Goal: Information Seeking & Learning: Learn about a topic

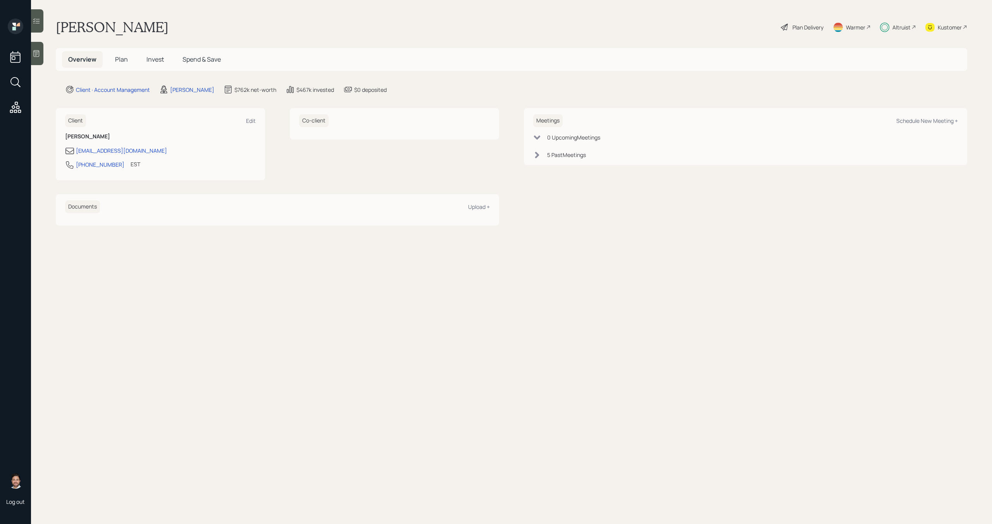
click at [158, 60] on span "Invest" at bounding box center [154, 59] width 17 height 9
click at [155, 58] on span "Invest" at bounding box center [154, 59] width 17 height 9
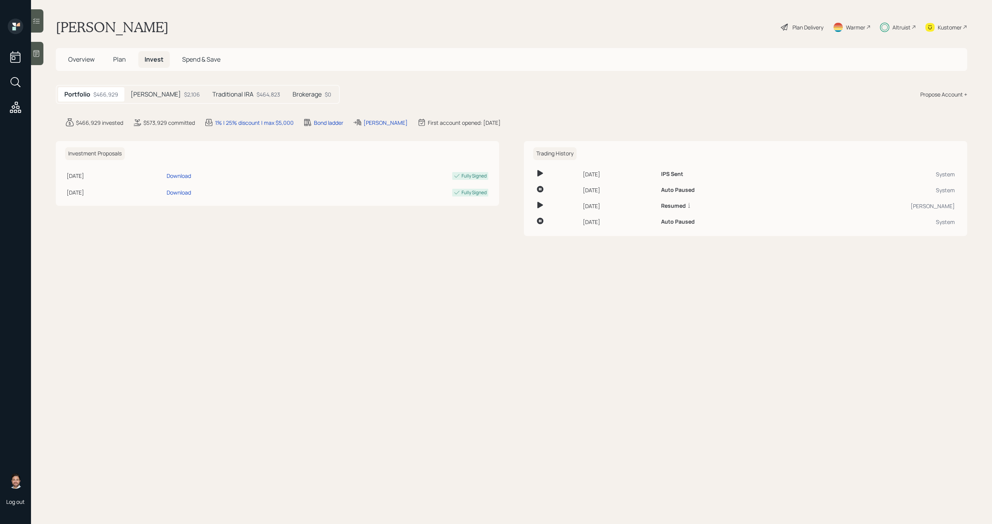
click at [212, 93] on h5 "Traditional IRA" at bounding box center [232, 94] width 41 height 7
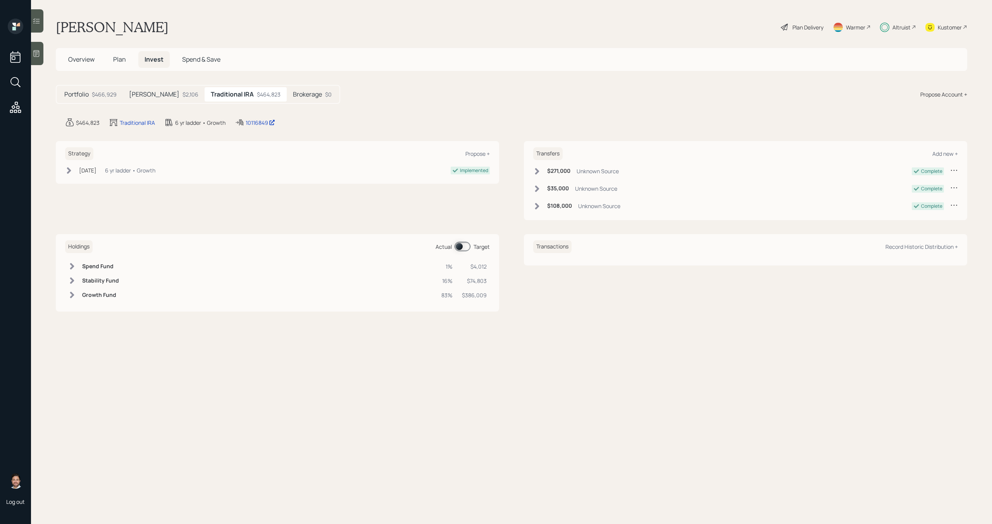
click at [183, 91] on div "$2,106" at bounding box center [191, 94] width 16 height 8
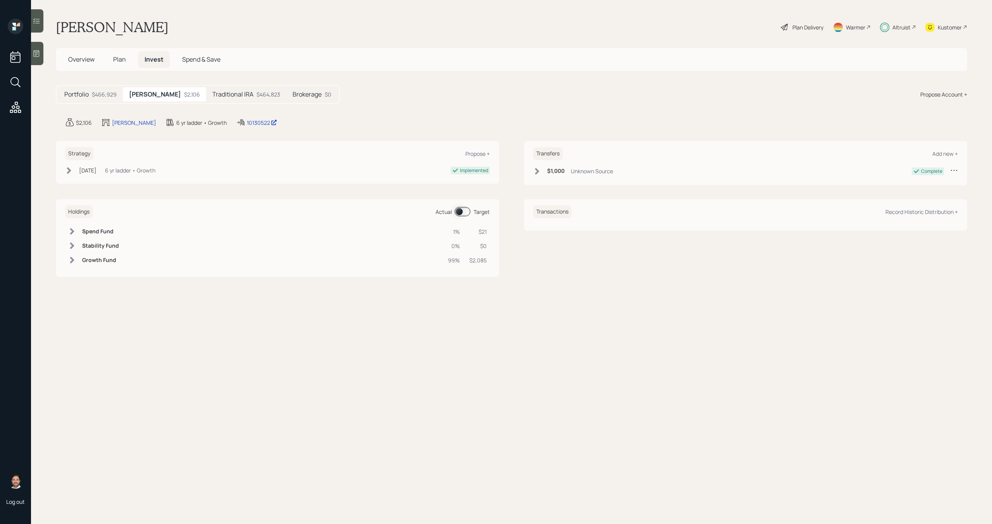
click at [286, 99] on div "Brokerage $0" at bounding box center [311, 94] width 51 height 14
click at [903, 28] on div "Altruist" at bounding box center [902, 27] width 18 height 8
click at [806, 29] on div "Plan Delivery" at bounding box center [808, 27] width 31 height 8
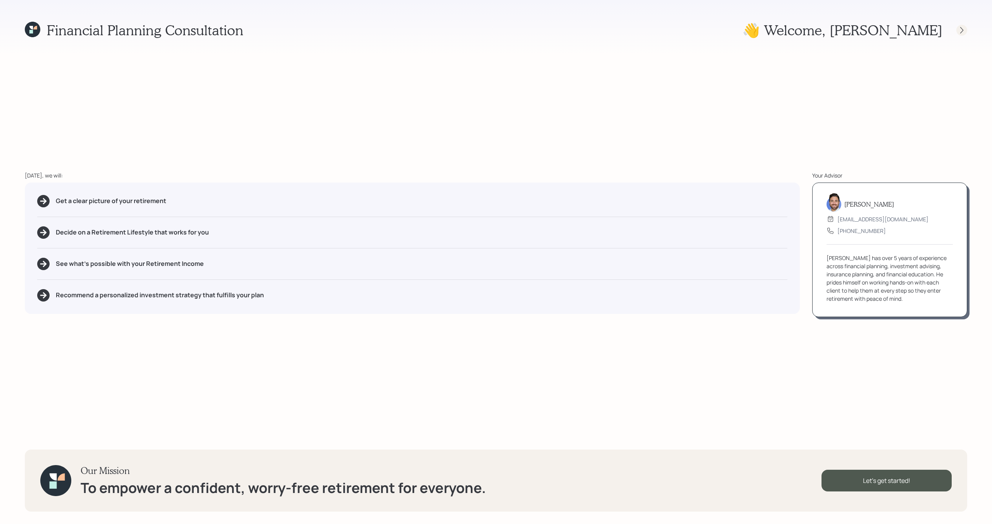
click at [957, 33] on div at bounding box center [961, 30] width 11 height 11
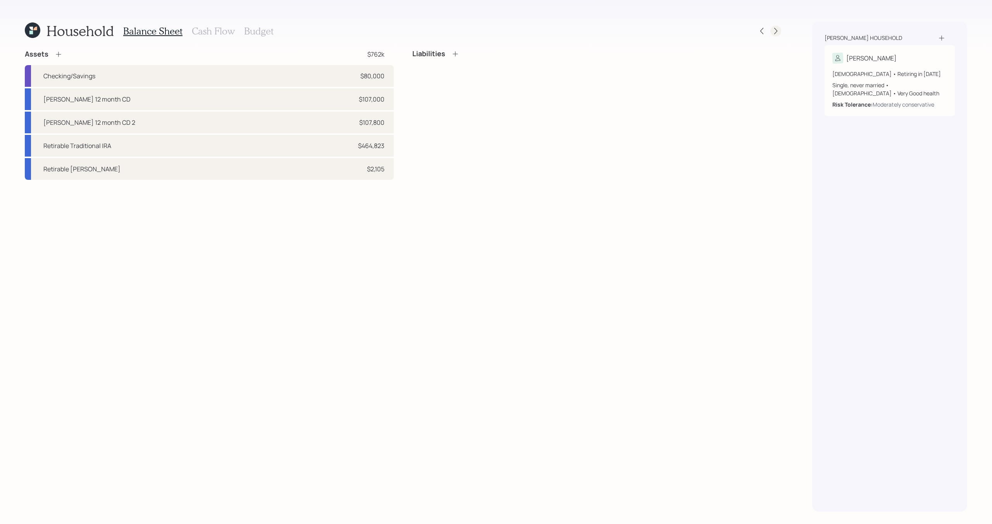
click at [778, 35] on div at bounding box center [775, 31] width 11 height 11
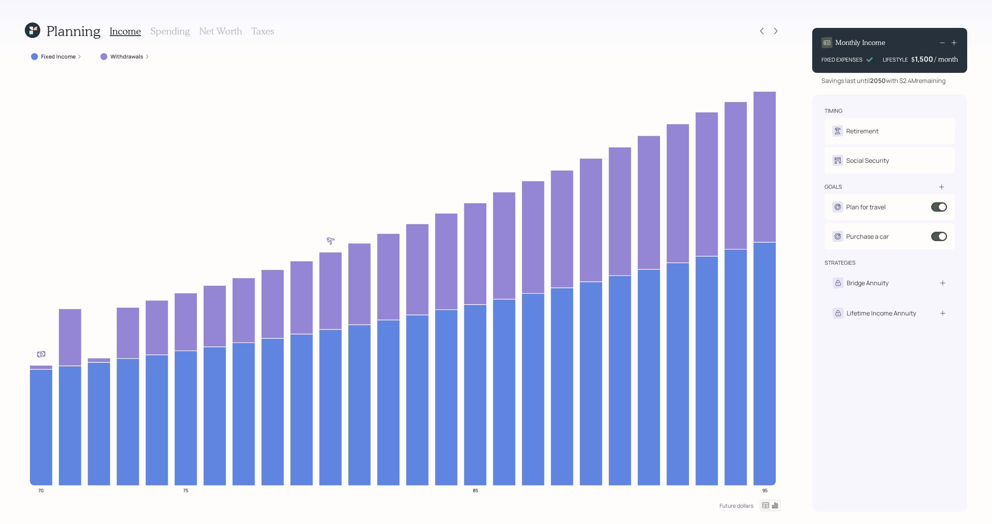
click at [129, 57] on label "Withdrawals" at bounding box center [126, 57] width 33 height 8
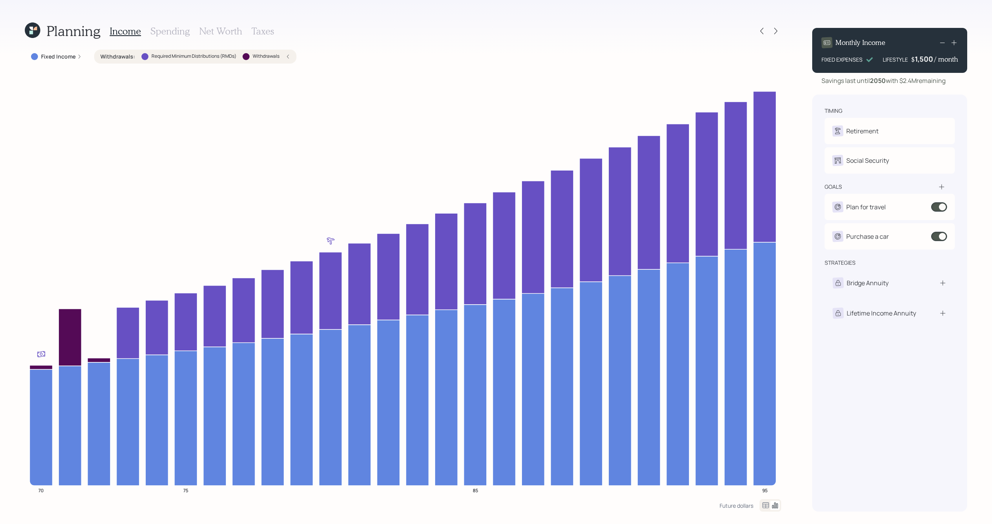
click at [131, 57] on label "Withdrawals :" at bounding box center [117, 57] width 35 height 8
